Goal: Information Seeking & Learning: Learn about a topic

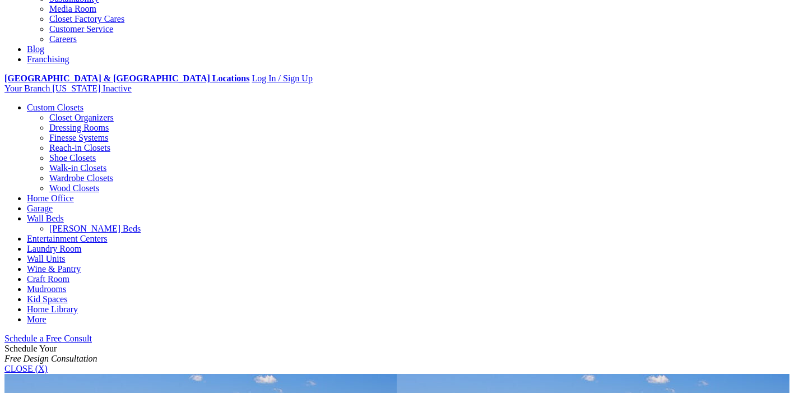
scroll to position [267, 0]
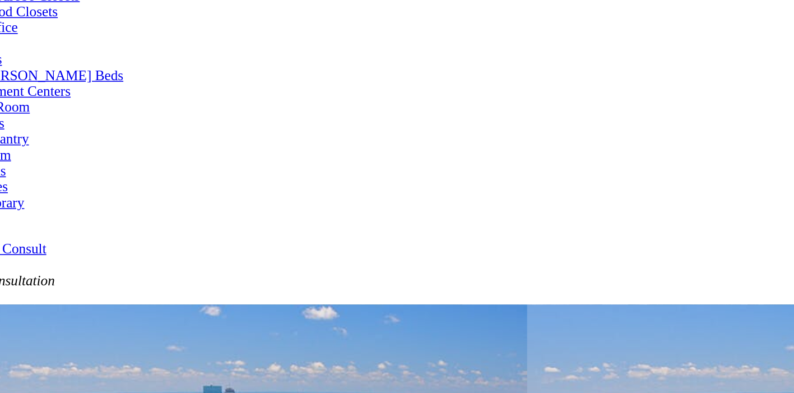
scroll to position [396, 0]
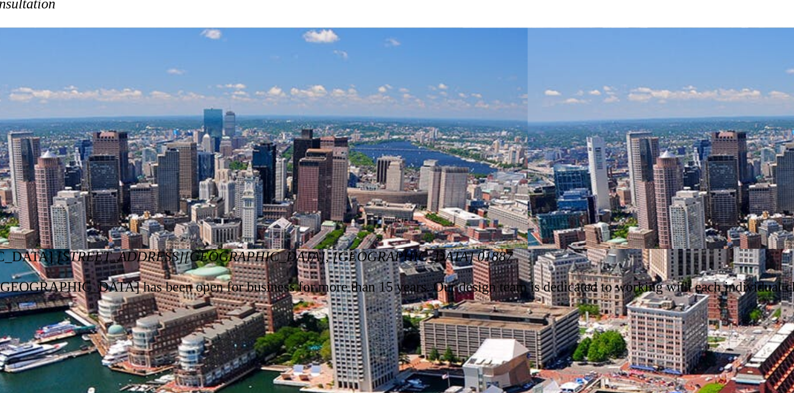
scroll to position [574, 0]
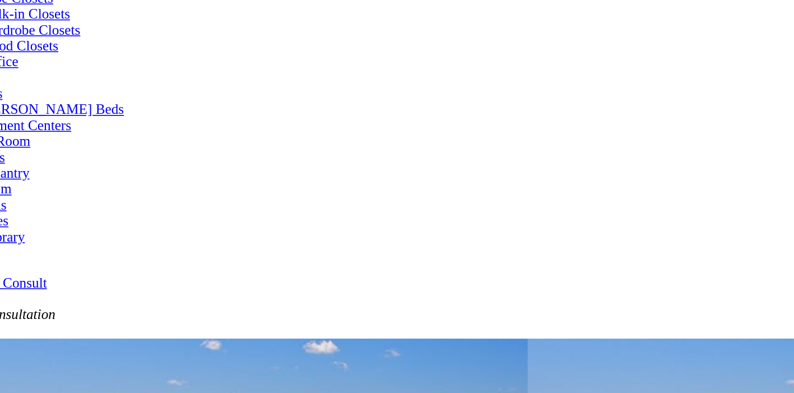
scroll to position [518, 0]
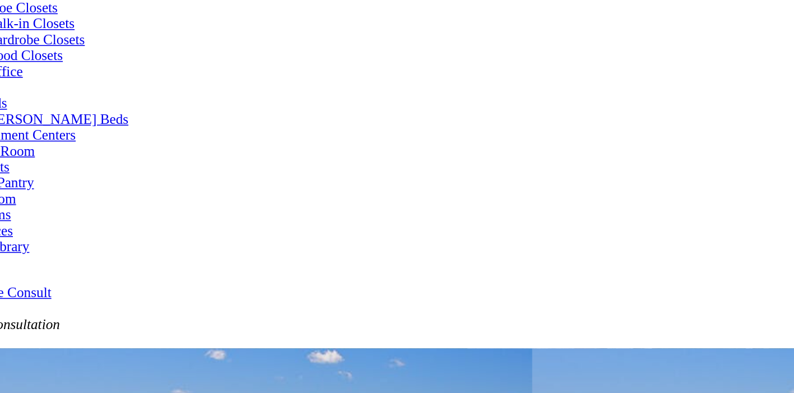
scroll to position [508, 0]
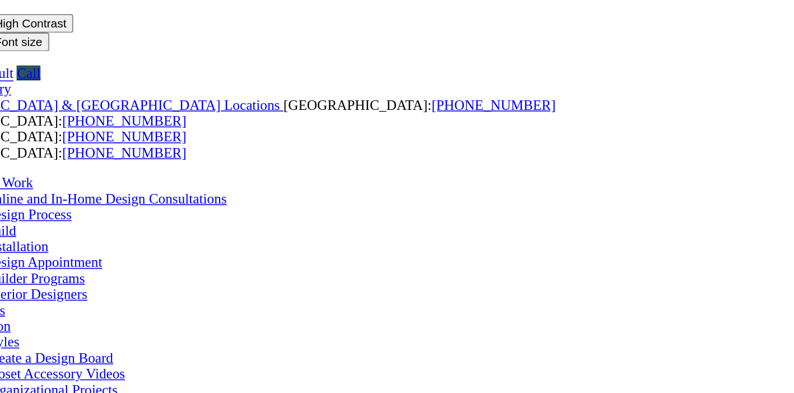
scroll to position [0, 0]
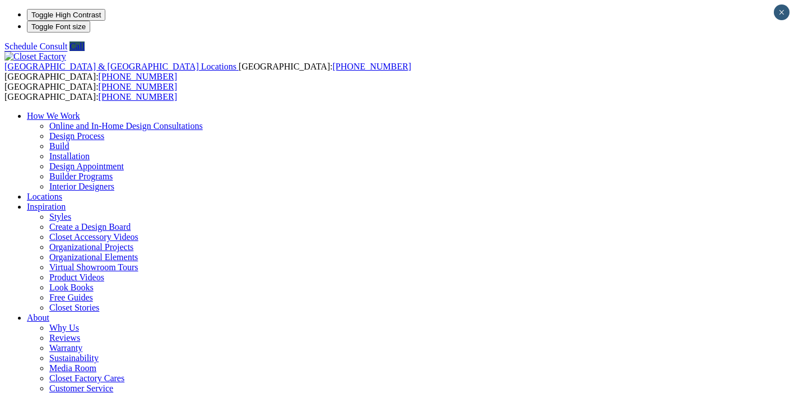
click at [71, 212] on link "Styles" at bounding box center [60, 217] width 22 height 10
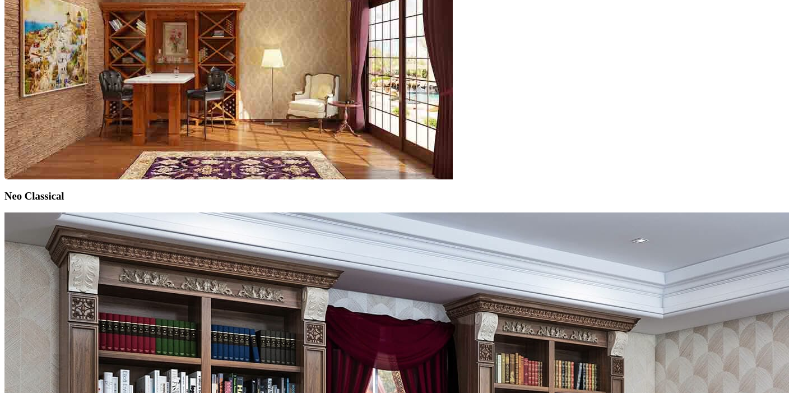
scroll to position [3065, 0]
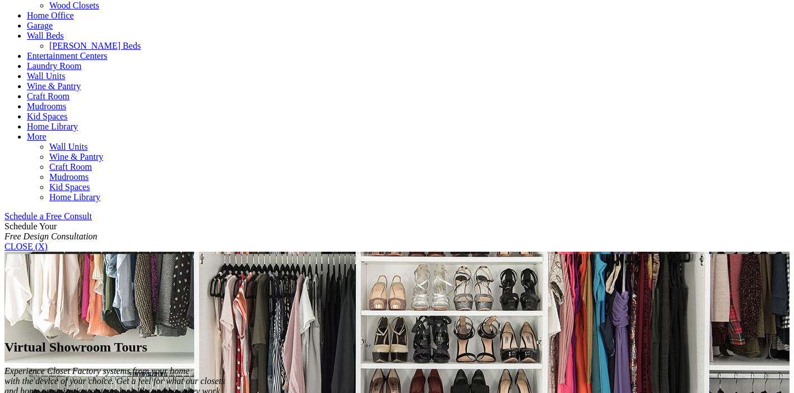
scroll to position [543, 0]
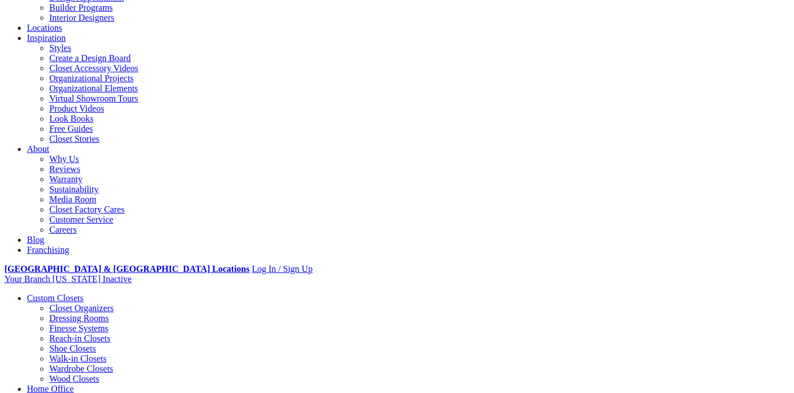
scroll to position [173, 0]
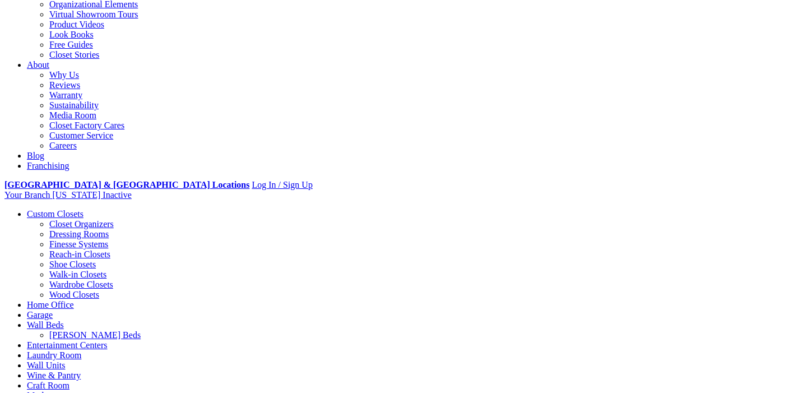
scroll to position [252, 0]
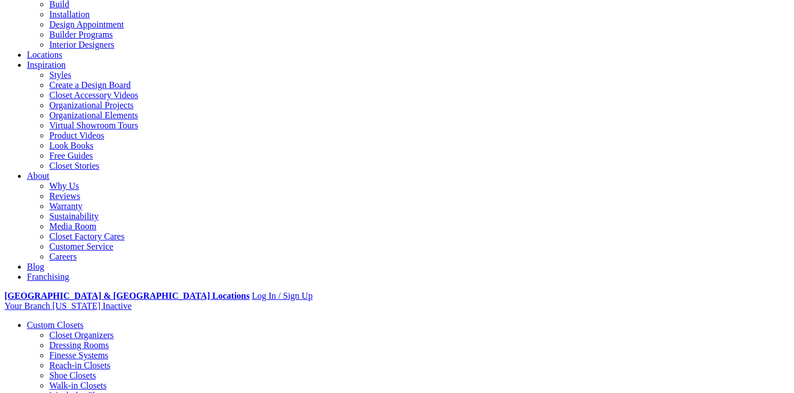
scroll to position [147, 0]
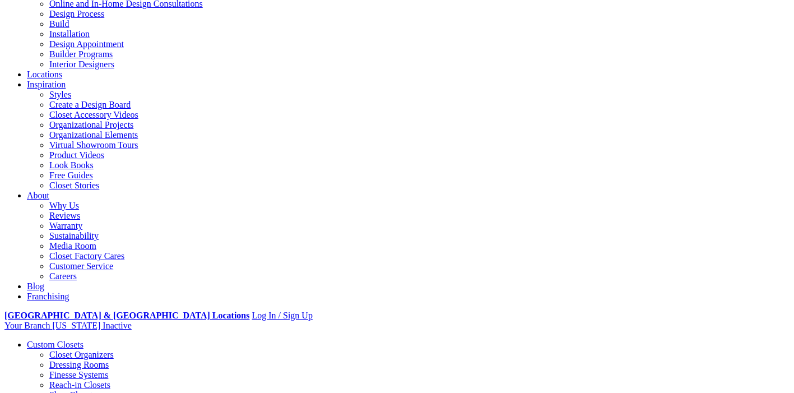
scroll to position [117, 0]
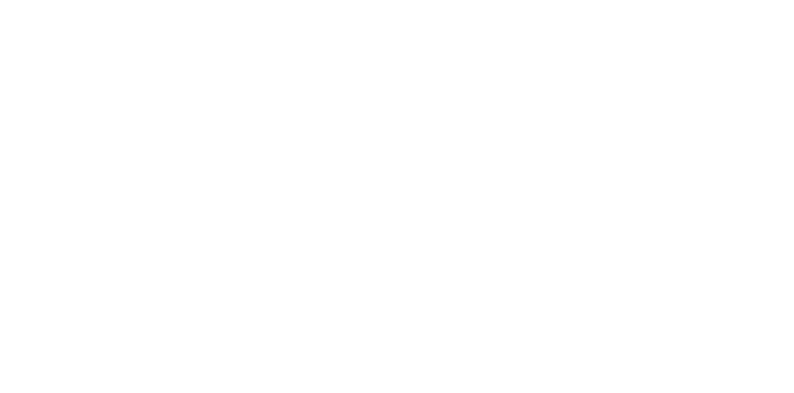
scroll to position [2179, 0]
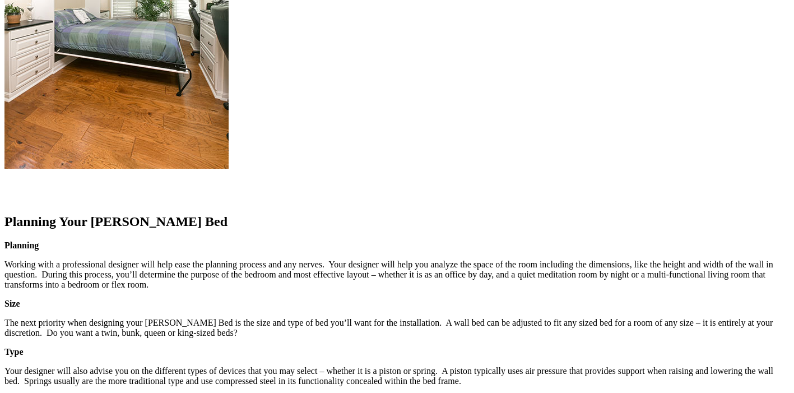
scroll to position [1346, 0]
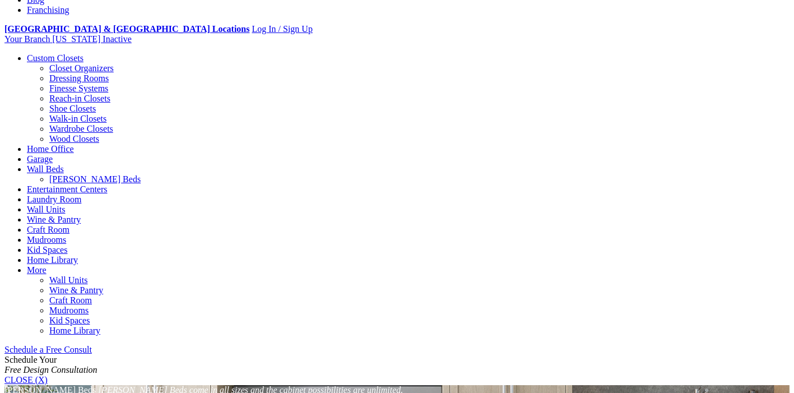
scroll to position [360, 0]
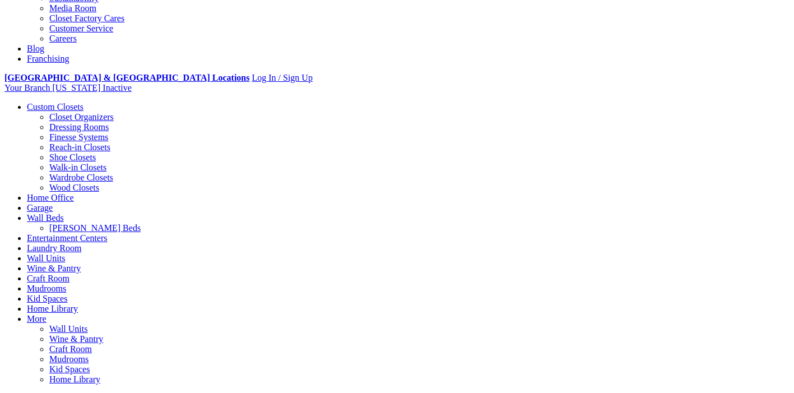
click at [141, 223] on link "[PERSON_NAME] Beds" at bounding box center [94, 228] width 91 height 10
